Goal: Communication & Community: Answer question/provide support

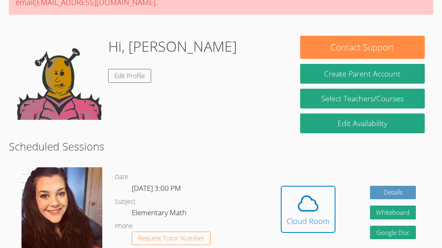
scroll to position [175, 0]
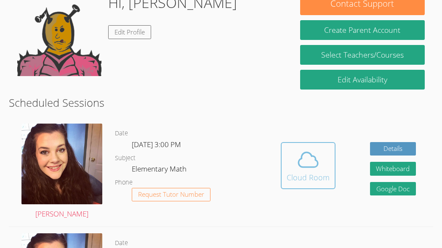
click at [301, 161] on icon at bounding box center [308, 160] width 24 height 24
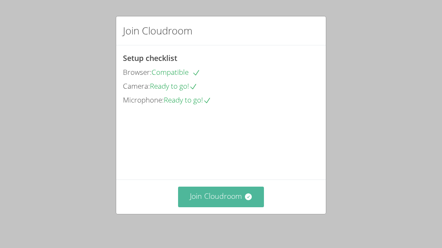
click at [228, 202] on button "Join Cloudroom" at bounding box center [221, 197] width 86 height 21
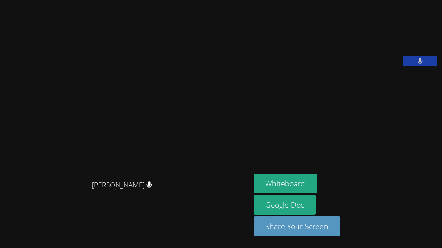
click at [351, 24] on video at bounding box center [317, 34] width 126 height 63
click at [353, 27] on video at bounding box center [317, 34] width 126 height 63
click at [188, 100] on video at bounding box center [125, 107] width 126 height 137
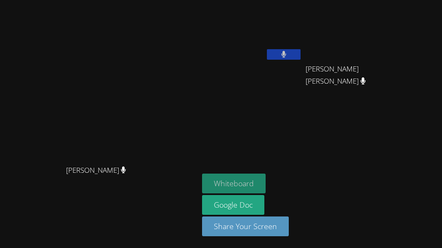
click at [266, 180] on button "Whiteboard" at bounding box center [234, 184] width 64 height 20
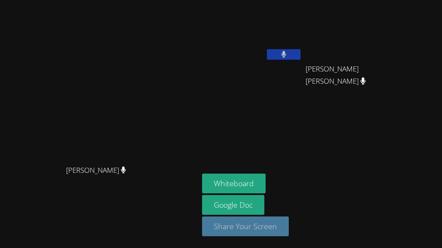
click at [275, 226] on button "Share Your Screen" at bounding box center [245, 227] width 87 height 20
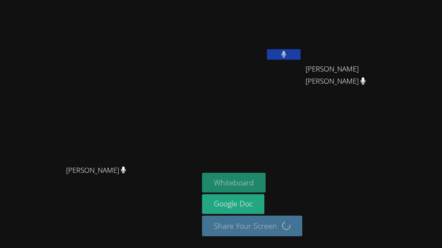
click at [256, 181] on button "Whiteboard" at bounding box center [234, 183] width 64 height 20
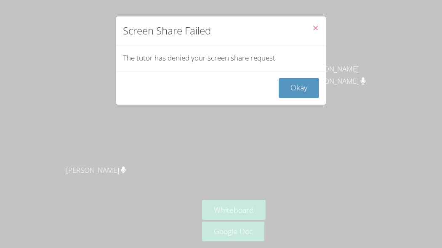
click at [314, 28] on icon "Close" at bounding box center [315, 27] width 7 height 7
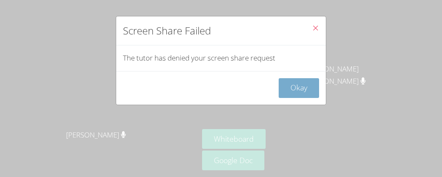
click at [303, 80] on button "Okay" at bounding box center [299, 88] width 40 height 20
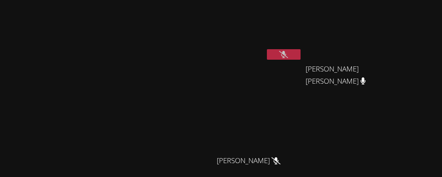
click at [301, 53] on button at bounding box center [284, 54] width 34 height 11
click at [301, 49] on button at bounding box center [284, 54] width 34 height 11
click at [36, 45] on video at bounding box center [99, 99] width 126 height 108
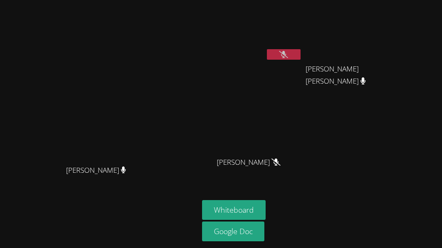
click at [352, 108] on div "[PERSON_NAME] [PERSON_NAME] [PERSON_NAME] [PERSON_NAME] [PERSON_NAME] [PERSON_N…" at bounding box center [304, 95] width 204 height 184
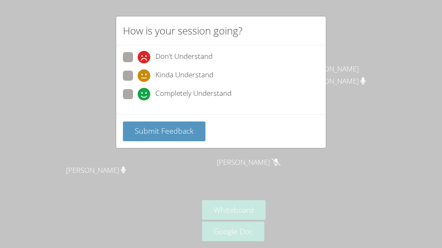
click at [138, 82] on span at bounding box center [138, 82] width 0 height 0
click at [138, 77] on input "Kinda Understand" at bounding box center [141, 74] width 7 height 7
radio input "true"
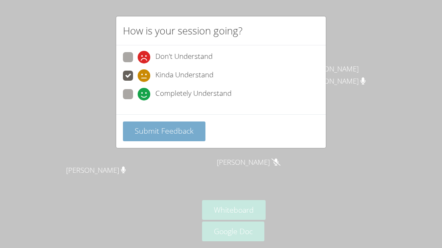
click at [158, 140] on button "Submit Feedback" at bounding box center [164, 132] width 83 height 20
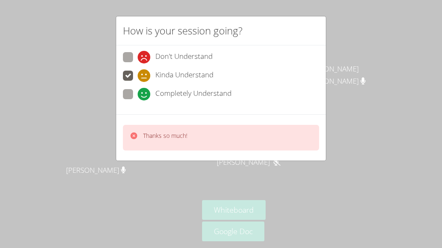
click at [162, 141] on div "Thanks so much!" at bounding box center [165, 138] width 44 height 12
click at [442, 162] on div "How is your session going? Don't Understand Kinda Understand Completely Underst…" at bounding box center [221, 124] width 442 height 248
click at [319, 90] on div "Completely Understand" at bounding box center [221, 96] width 196 height 15
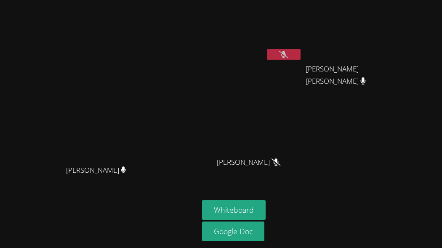
click at [126, 58] on video at bounding box center [99, 107] width 126 height 108
click at [288, 51] on icon at bounding box center [283, 54] width 9 height 7
click at [286, 51] on icon at bounding box center [283, 54] width 5 height 7
click at [288, 51] on icon at bounding box center [283, 54] width 9 height 7
click at [286, 51] on icon at bounding box center [283, 54] width 5 height 7
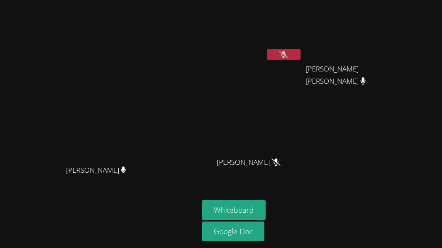
click at [288, 51] on icon at bounding box center [283, 54] width 9 height 7
click at [286, 51] on icon at bounding box center [283, 54] width 5 height 7
click at [288, 51] on icon at bounding box center [283, 54] width 9 height 7
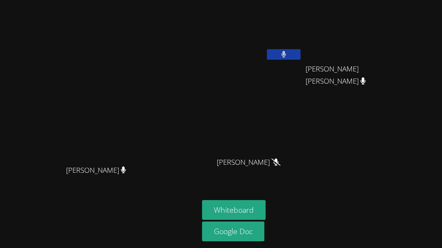
click at [286, 51] on icon at bounding box center [283, 54] width 5 height 7
click at [288, 51] on icon at bounding box center [283, 54] width 9 height 7
click at [286, 51] on icon at bounding box center [283, 54] width 5 height 7
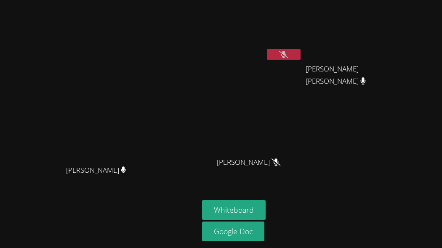
click at [288, 51] on icon at bounding box center [283, 54] width 9 height 7
click at [286, 51] on icon at bounding box center [283, 54] width 5 height 7
click at [288, 51] on icon at bounding box center [283, 54] width 9 height 7
click at [286, 51] on icon at bounding box center [283, 54] width 5 height 7
click at [288, 51] on icon at bounding box center [283, 54] width 9 height 7
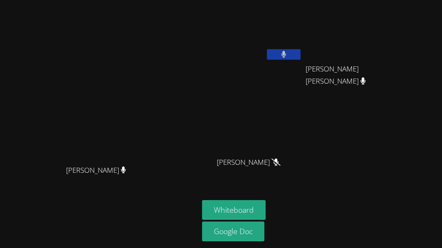
click at [286, 51] on icon at bounding box center [283, 54] width 5 height 7
click at [301, 49] on button at bounding box center [284, 54] width 34 height 11
